Goal: Task Accomplishment & Management: Use online tool/utility

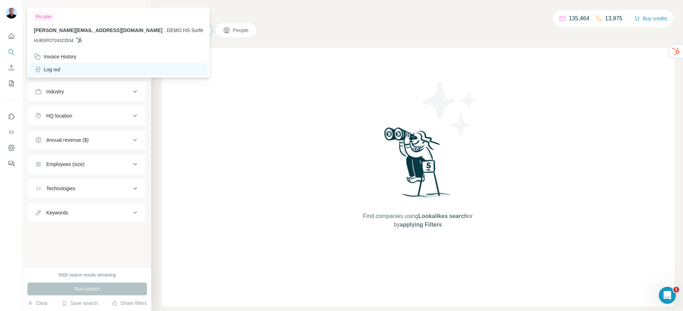
click at [44, 72] on div "Log out" at bounding box center [47, 69] width 27 height 7
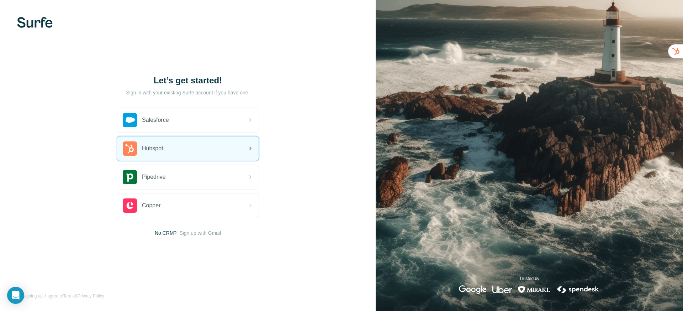
click at [146, 153] on div "Hubspot" at bounding box center [143, 148] width 41 height 14
